Goal: Transaction & Acquisition: Purchase product/service

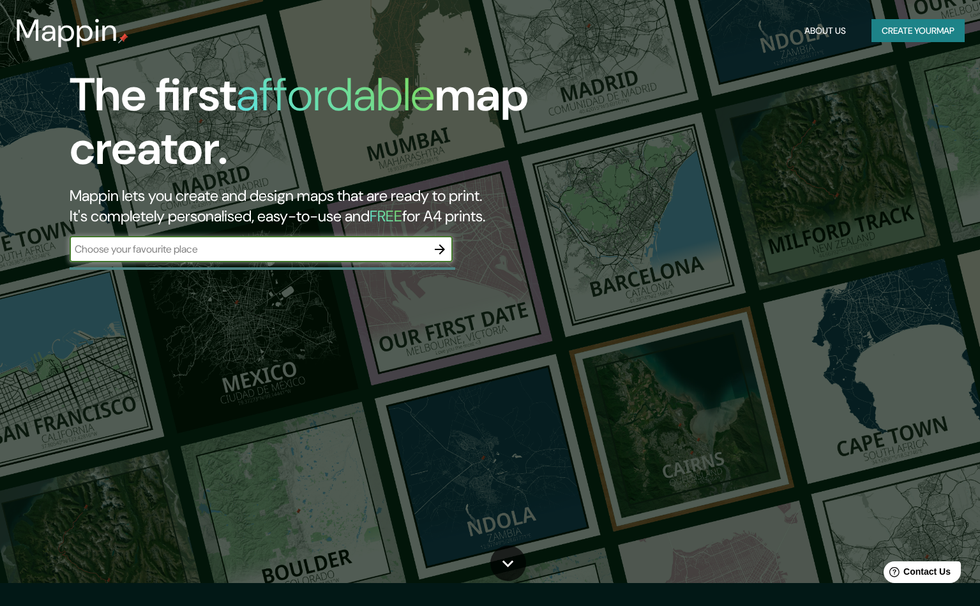
scroll to position [64, 0]
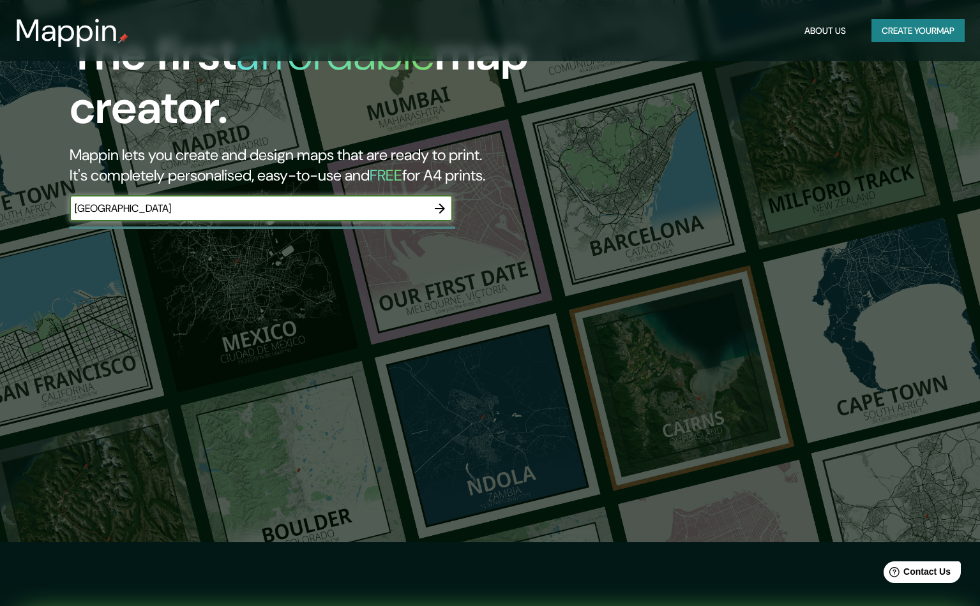
type input "[GEOGRAPHIC_DATA]"
click at [433, 211] on icon "button" at bounding box center [439, 208] width 15 height 15
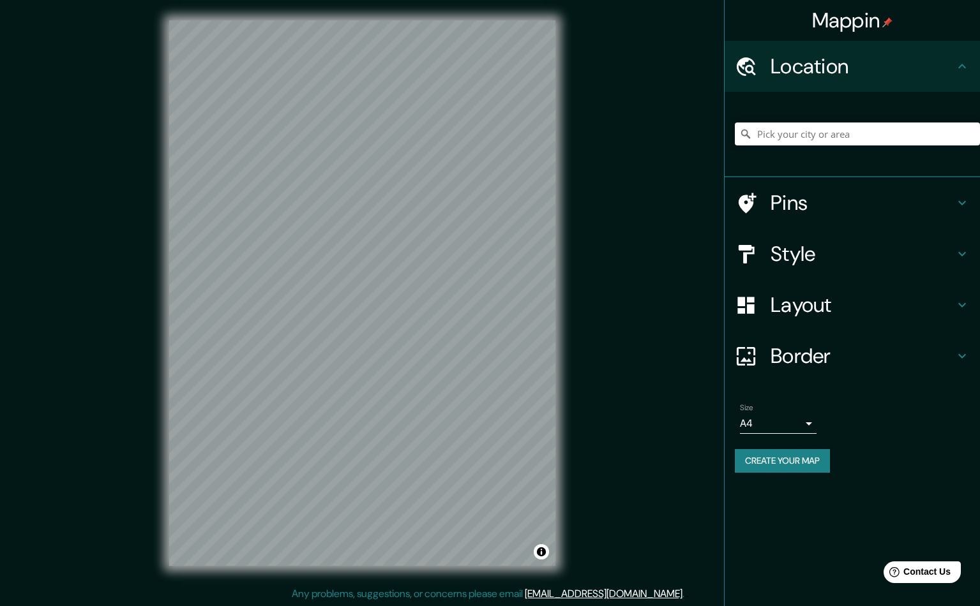
click at [585, 347] on div "Mappin Location Pins Style Layout Border Choose a border. Hint : you can make l…" at bounding box center [490, 303] width 980 height 607
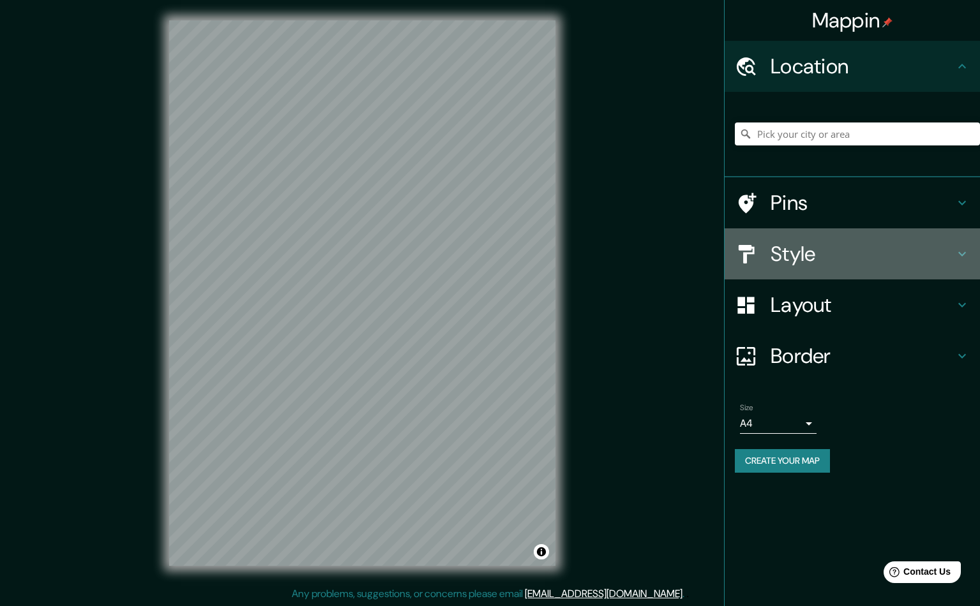
click at [925, 247] on h4 "Style" at bounding box center [862, 254] width 184 height 26
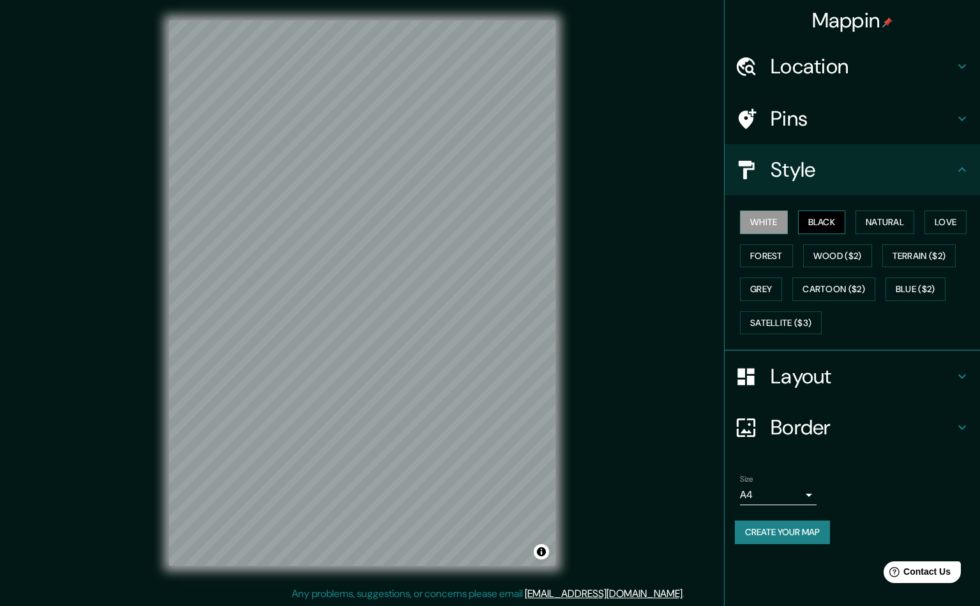
click at [828, 220] on button "Black" at bounding box center [822, 223] width 48 height 24
click at [861, 223] on button "Natural" at bounding box center [884, 223] width 59 height 24
click at [959, 218] on button "Love" at bounding box center [945, 223] width 42 height 24
click at [779, 257] on button "Forest" at bounding box center [766, 256] width 53 height 24
click at [851, 221] on div "White Black Natural Love Forest Wood ($2) Terrain ($2) Grey Cartoon ($2) Blue (…" at bounding box center [856, 272] width 245 height 134
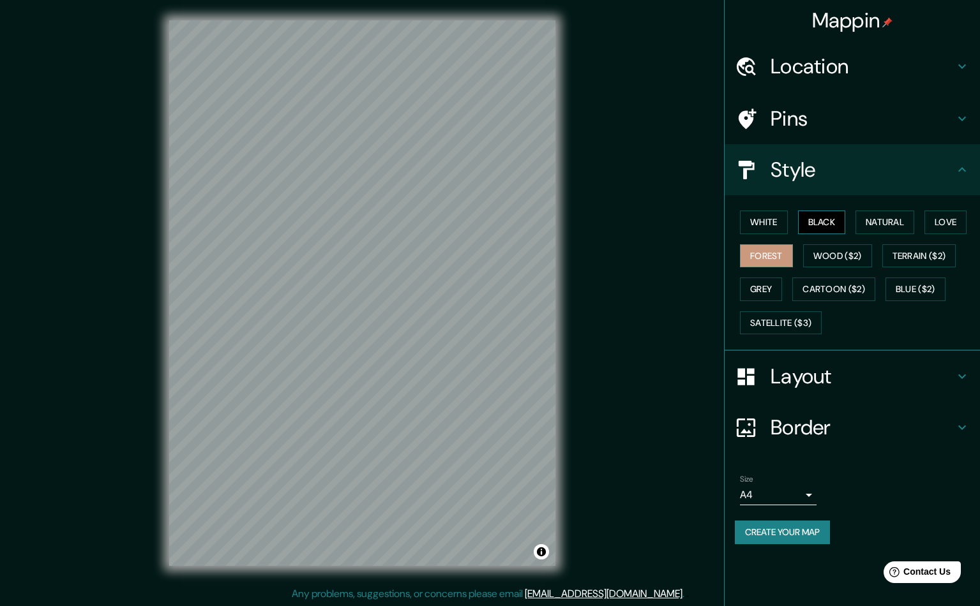
click at [812, 221] on button "Black" at bounding box center [822, 223] width 48 height 24
click at [866, 218] on button "Natural" at bounding box center [884, 223] width 59 height 24
click at [772, 220] on button "White" at bounding box center [764, 223] width 48 height 24
click at [761, 283] on button "Grey" at bounding box center [761, 290] width 42 height 24
click at [941, 95] on div "Pins" at bounding box center [851, 118] width 255 height 51
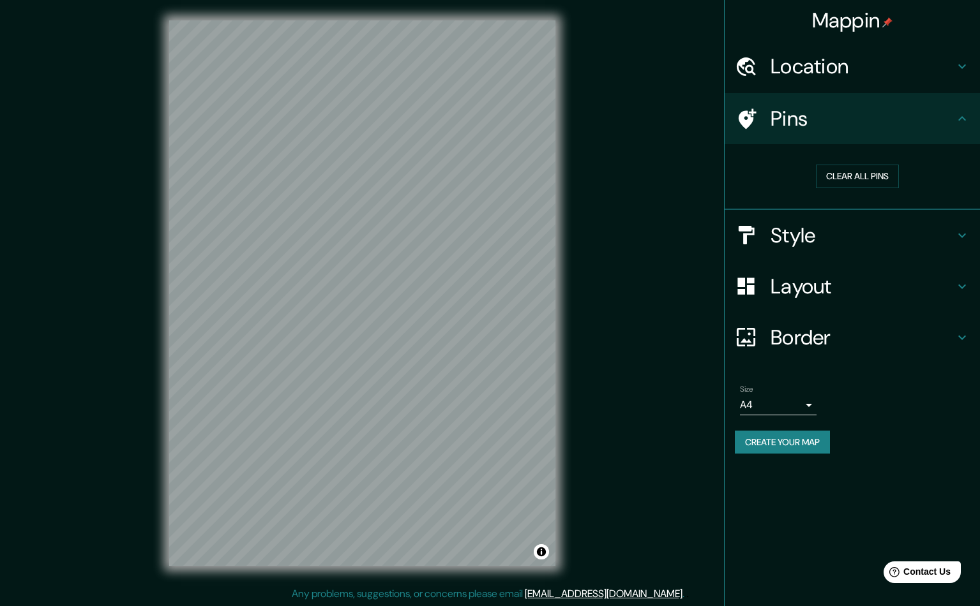
click at [900, 335] on h4 "Border" at bounding box center [862, 338] width 184 height 26
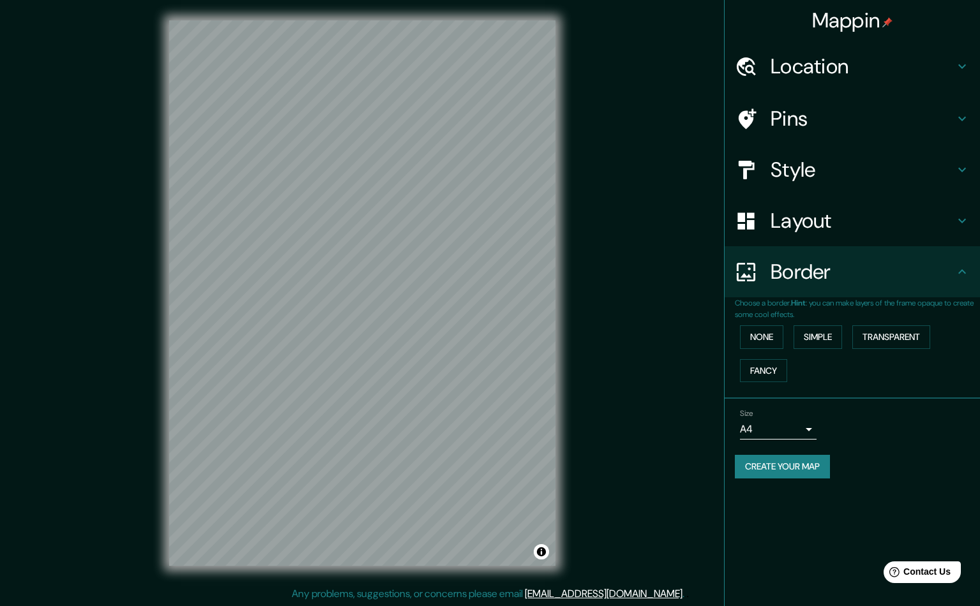
click at [807, 441] on div "Size A4 single" at bounding box center [851, 424] width 235 height 41
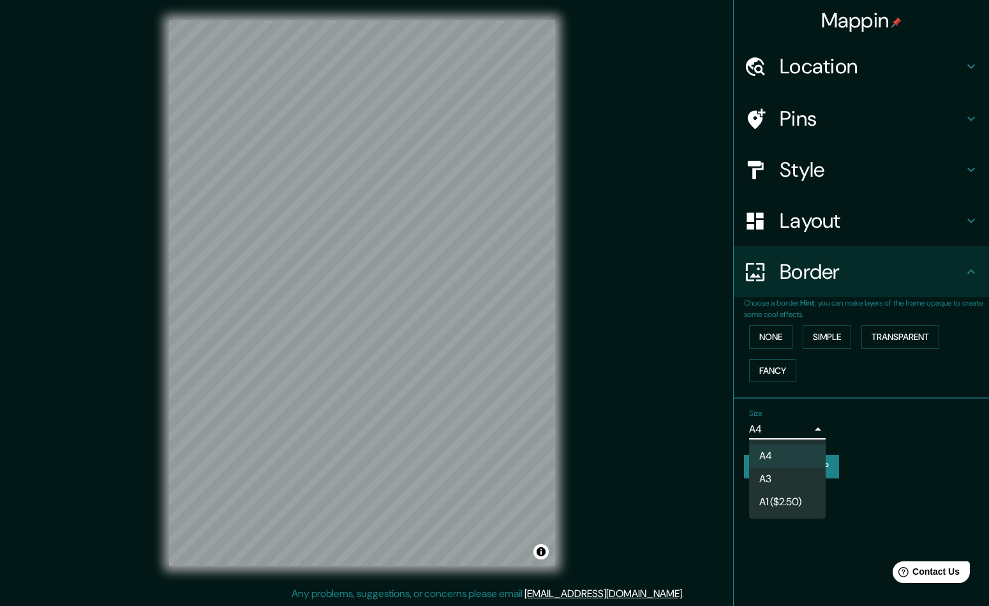
click at [803, 425] on body "Mappin Location Pins Style Layout Border Choose a border. Hint : you can make l…" at bounding box center [494, 303] width 989 height 606
click at [775, 479] on li "A3" at bounding box center [787, 479] width 77 height 23
type input "a4"
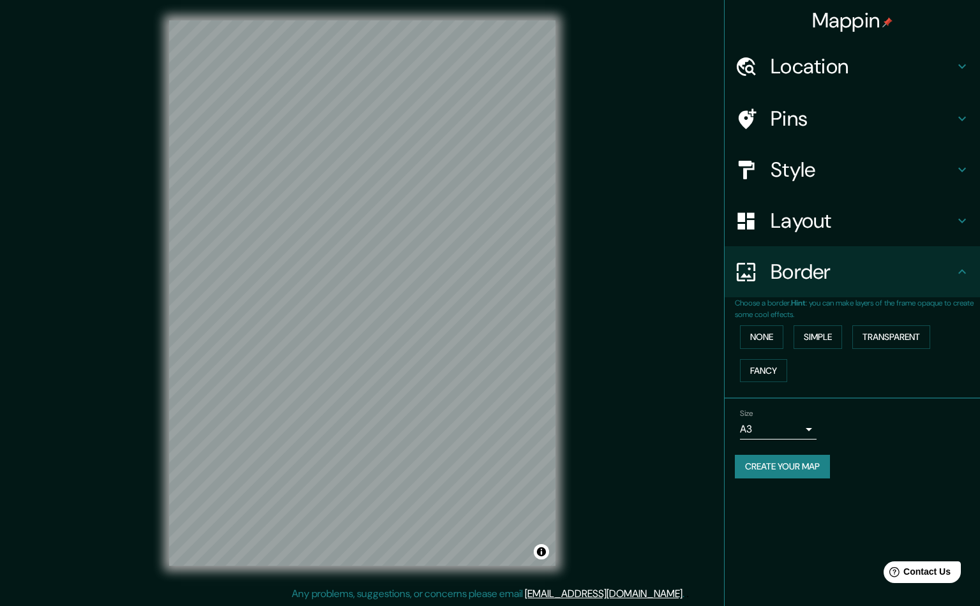
click at [777, 465] on button "Create your map" at bounding box center [781, 467] width 95 height 24
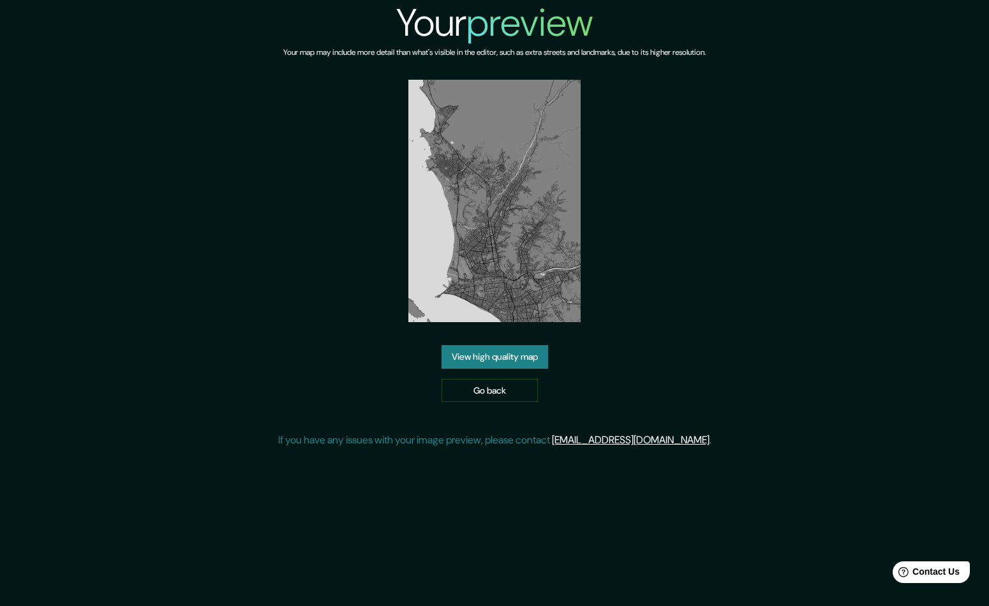
click at [634, 338] on div "Your preview Your map may include more detail than what's visible in the editor…" at bounding box center [494, 229] width 433 height 458
click at [516, 360] on link "View high quality map" at bounding box center [495, 357] width 107 height 24
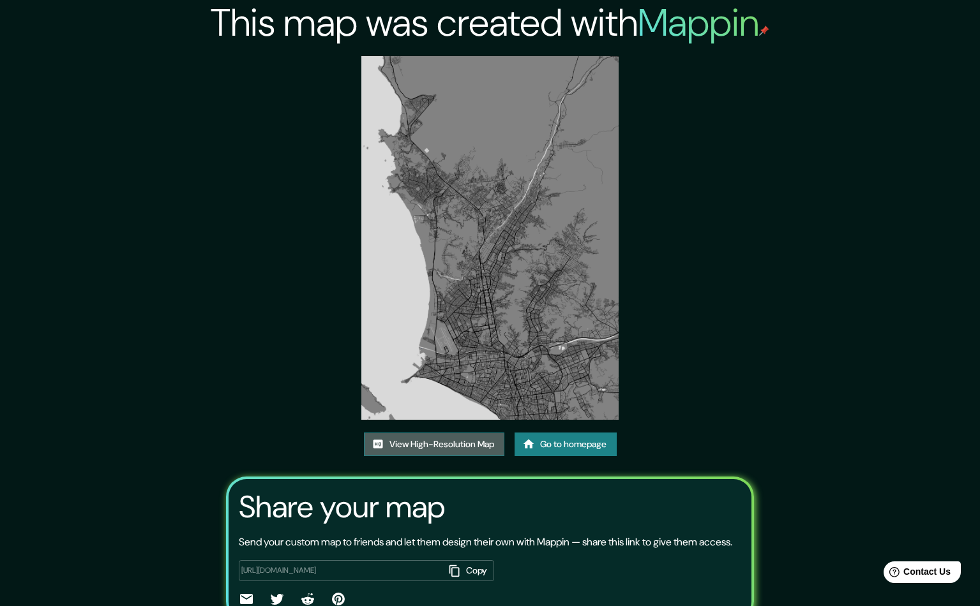
click at [445, 446] on link "View High-Resolution Map" at bounding box center [434, 445] width 140 height 24
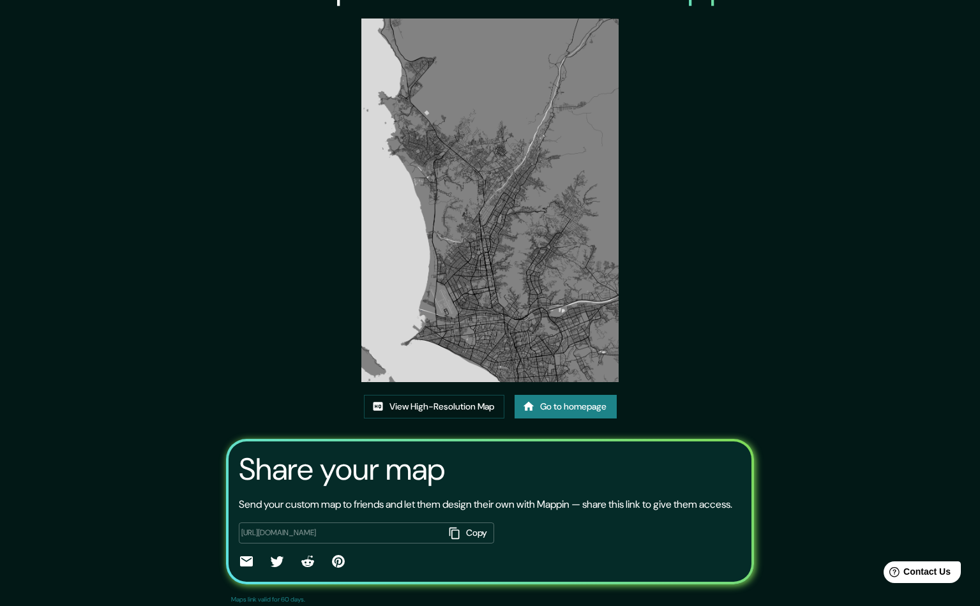
scroll to position [77, 0]
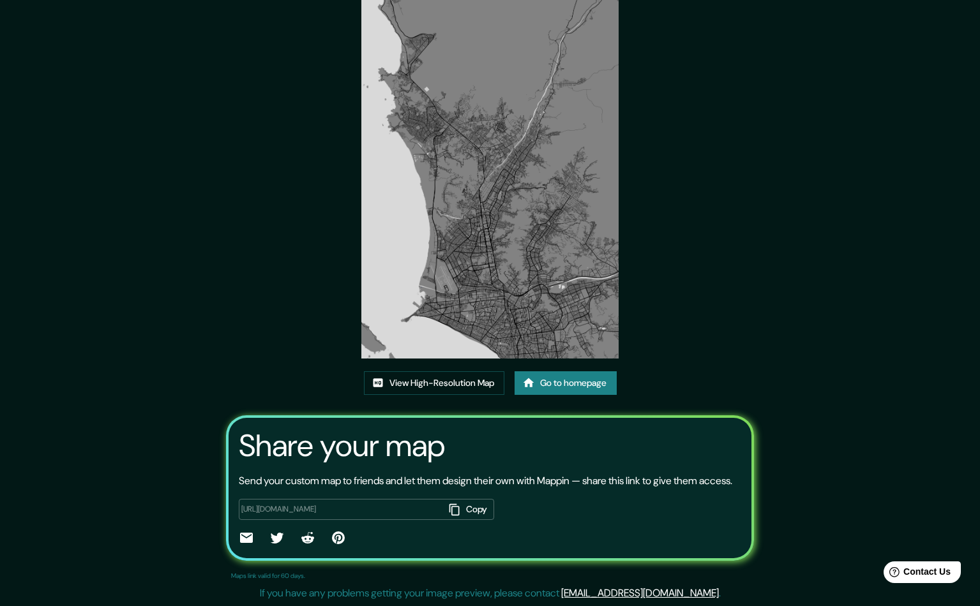
click at [666, 292] on div "This map was created with Mappin View High-Resolution Map Go to homepage Share …" at bounding box center [490, 272] width 558 height 667
